Goal: Information Seeking & Learning: Learn about a topic

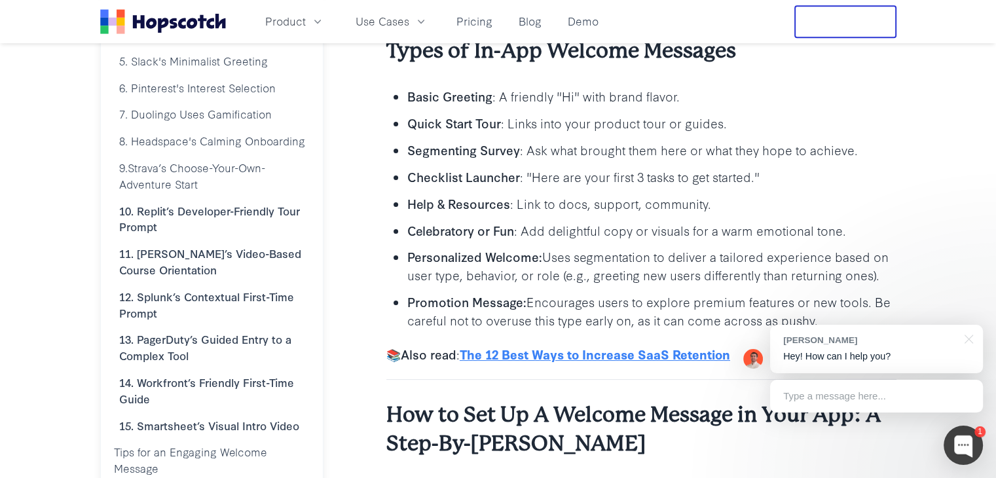
scroll to position [851, 0]
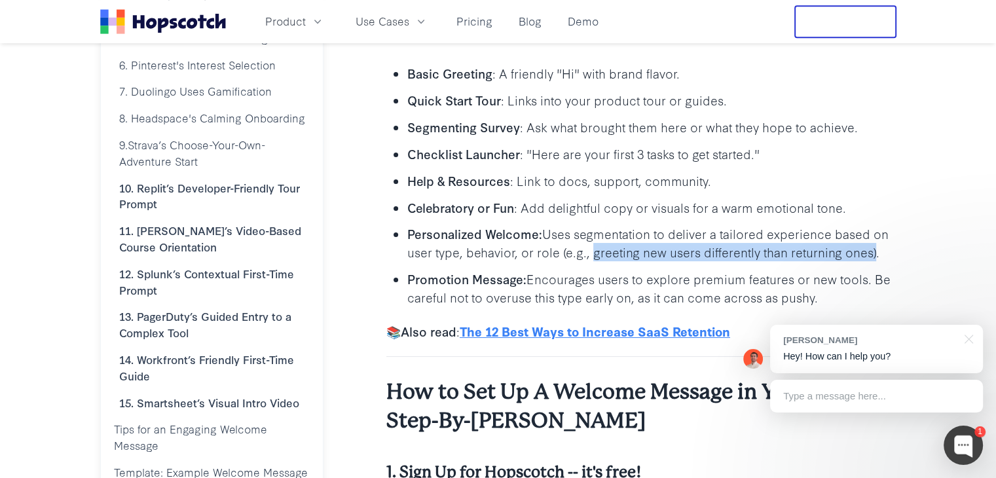
drag, startPoint x: 590, startPoint y: 255, endPoint x: 872, endPoint y: 253, distance: 282.3
click at [872, 253] on p "Personalized Welcome: Uses segmentation to deliver a tailored experience based …" at bounding box center [651, 243] width 489 height 37
